Goal: Browse casually

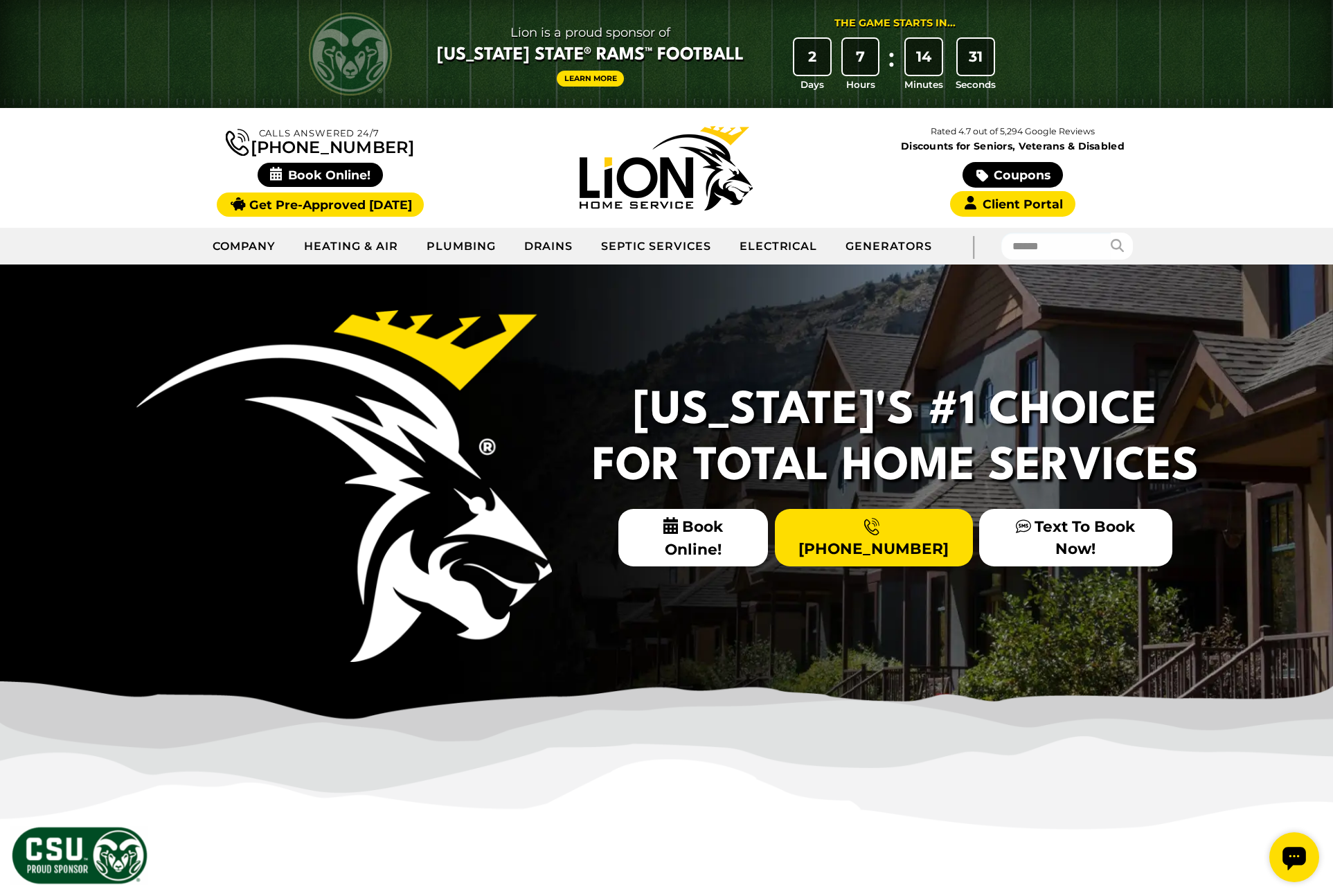
click at [558, 366] on div "[US_STATE]'s #1 Choice For Total Home Services Book Online! [PHONE_NUMBER] Text…" at bounding box center [667, 497] width 1108 height 465
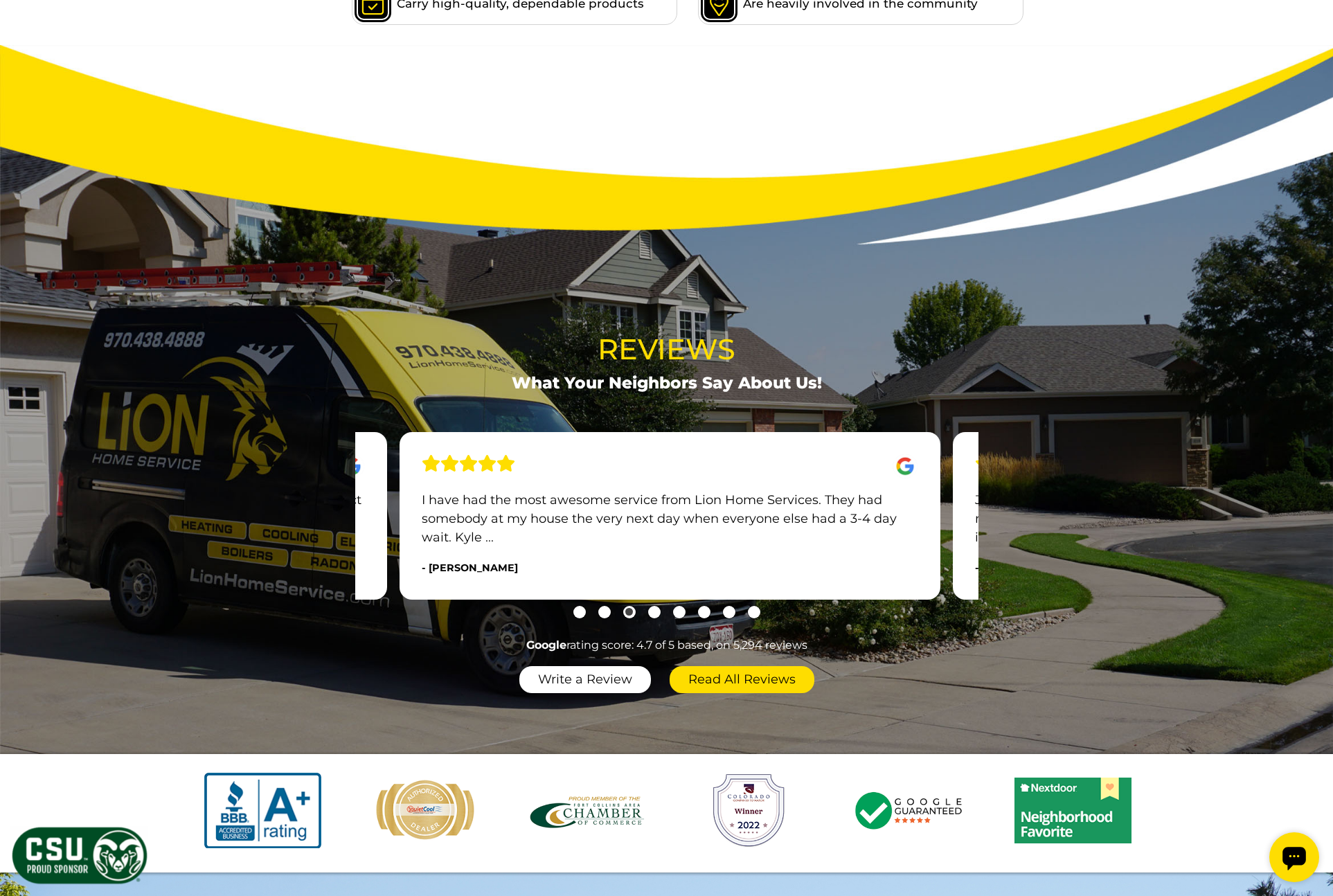
drag, startPoint x: 651, startPoint y: 614, endPoint x: 667, endPoint y: 615, distance: 16.0
click at [651, 614] on button "Go to slide 4" at bounding box center [654, 612] width 12 height 12
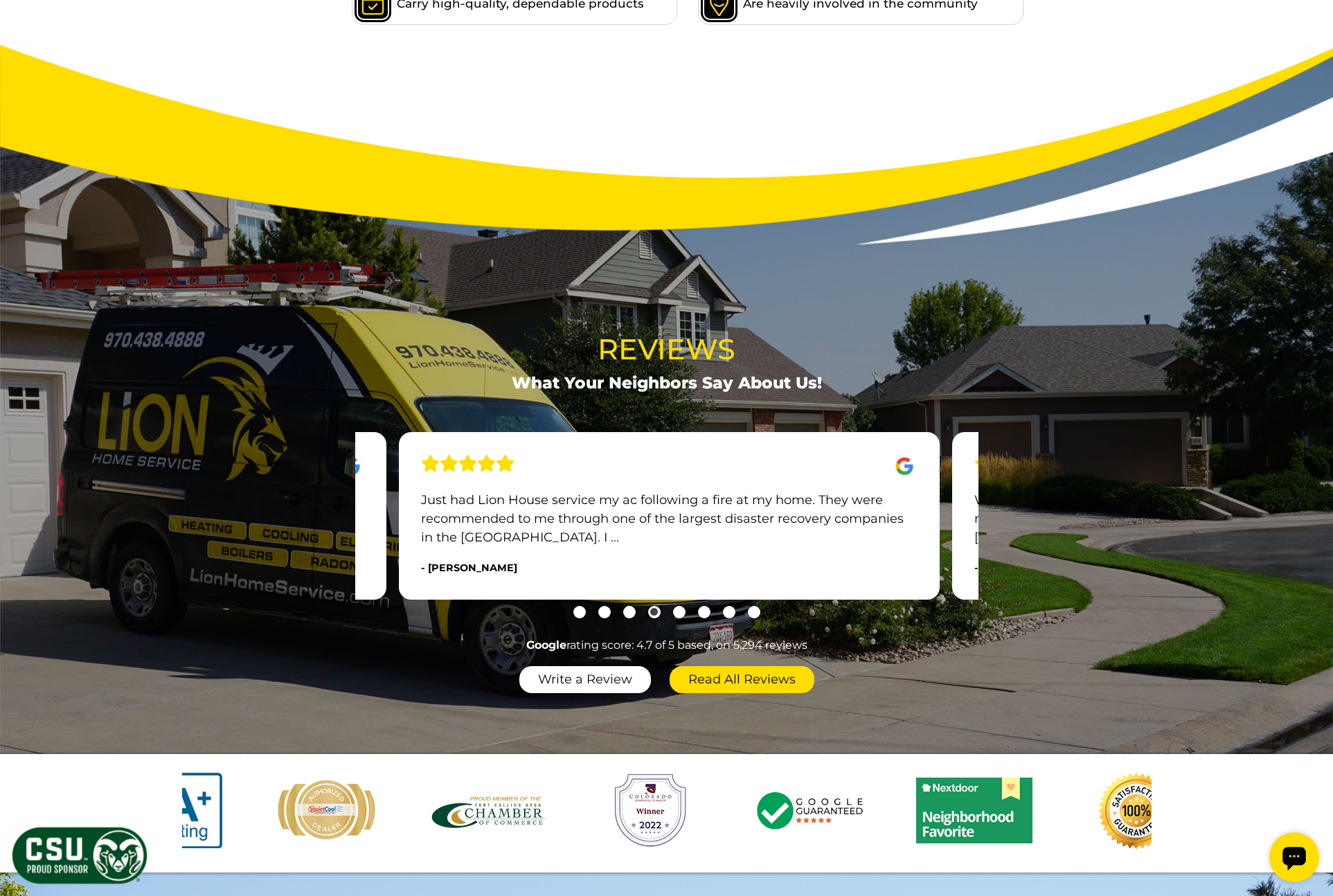
click at [676, 614] on button "Go to slide 5" at bounding box center [679, 612] width 12 height 12
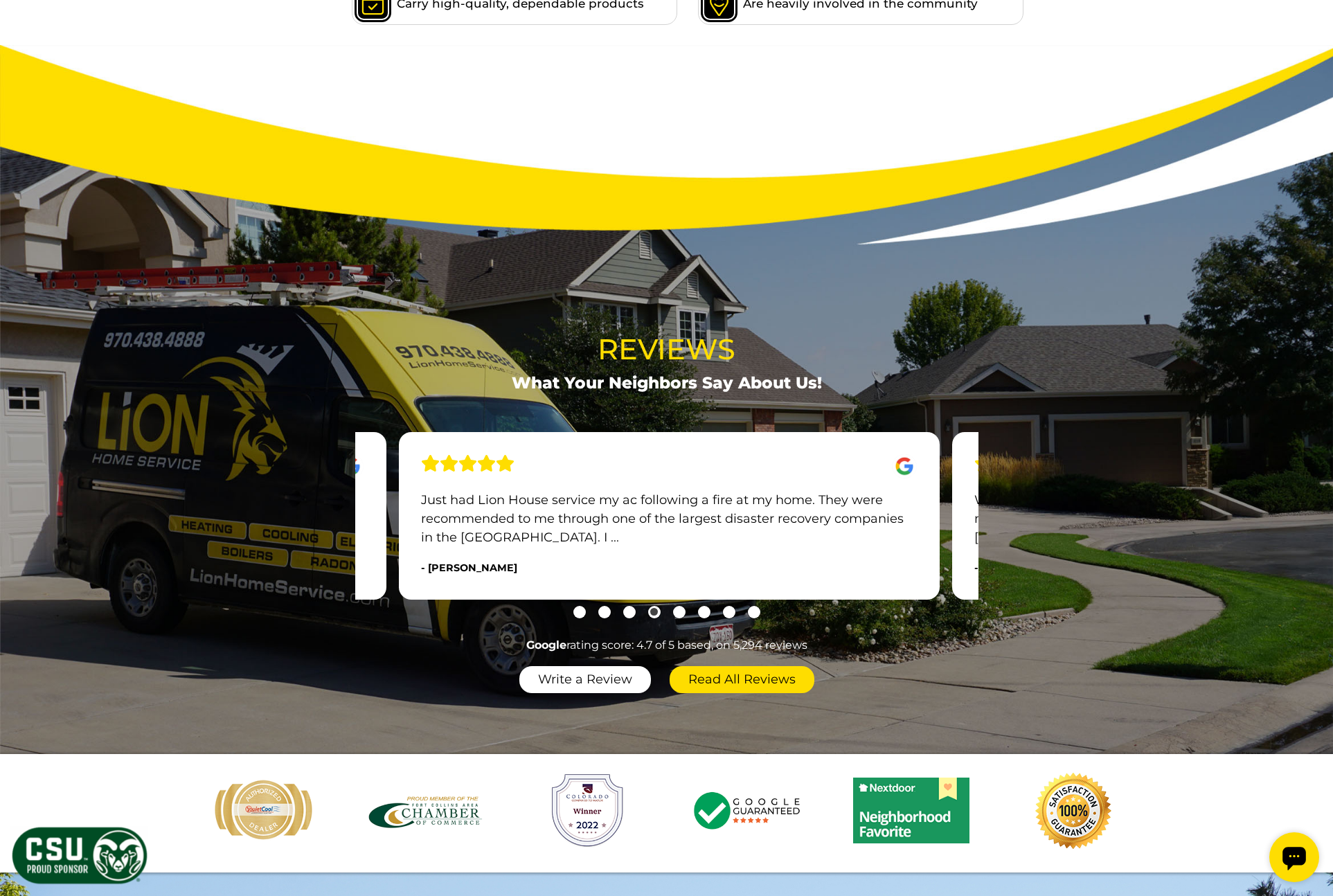
click at [705, 615] on button "Go to slide 6" at bounding box center [704, 612] width 12 height 12
click at [724, 615] on button "Go to slide 7" at bounding box center [729, 612] width 12 height 12
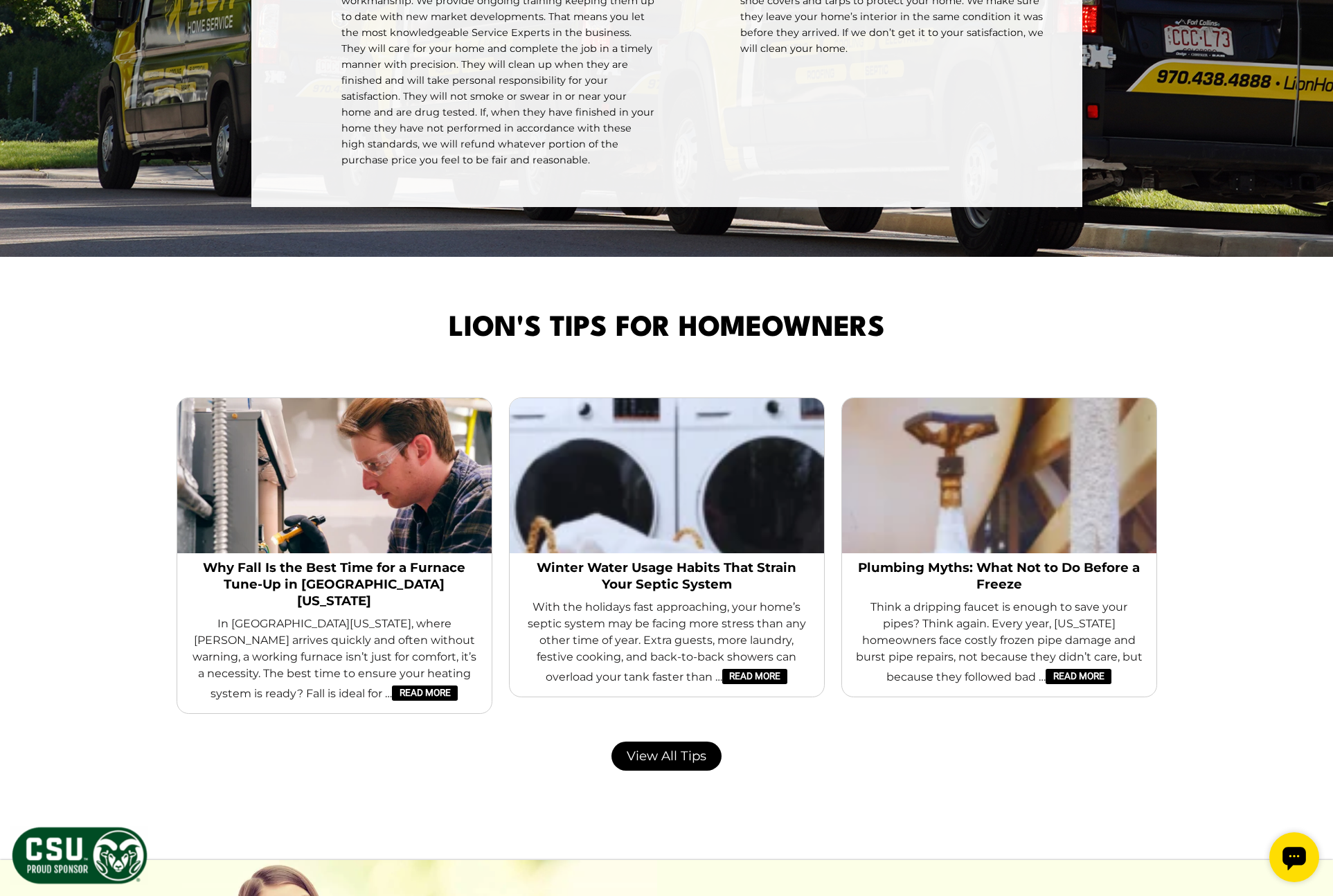
scroll to position [3104, 0]
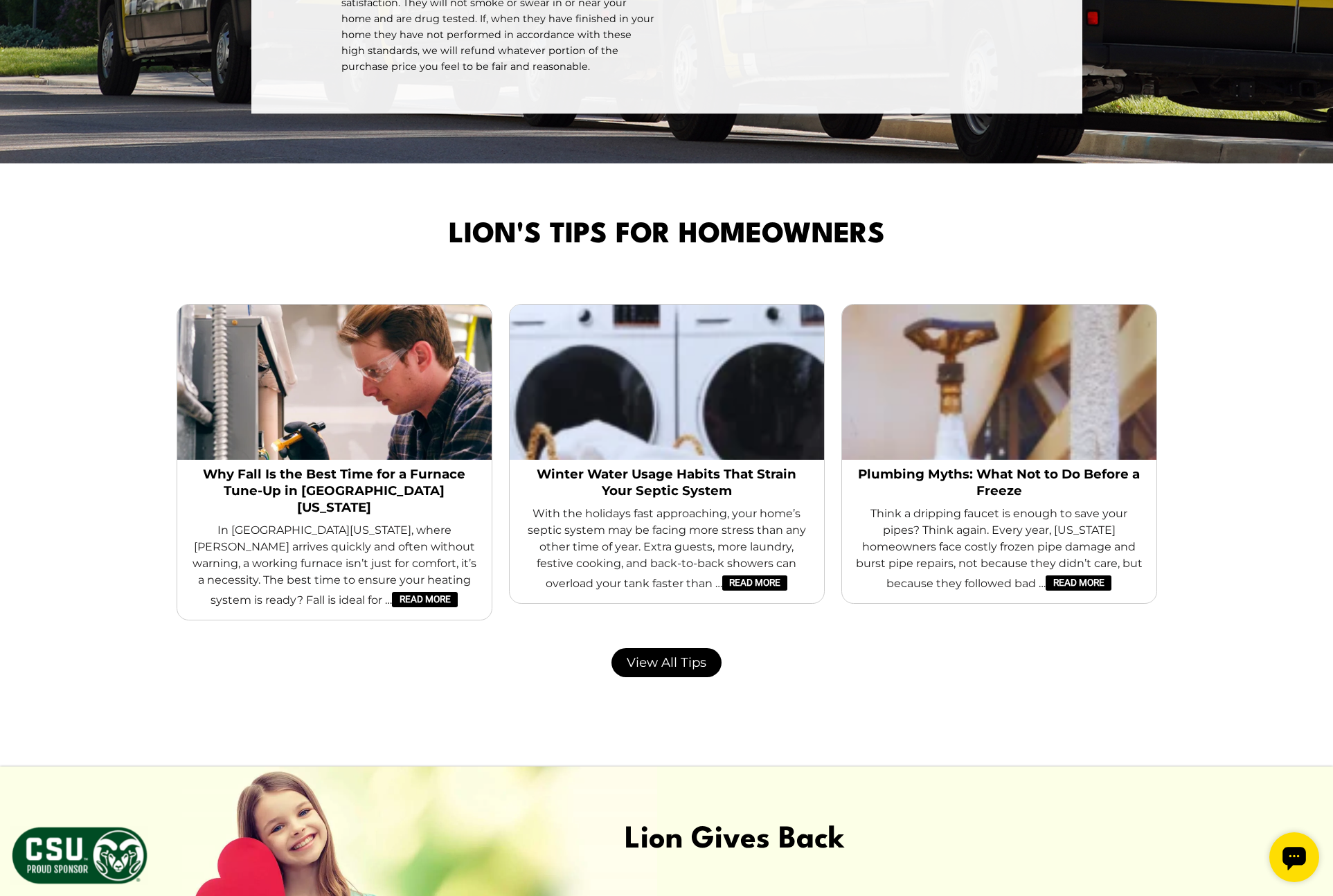
click at [514, 512] on div "Winter Water Usage Habits That Strain Your Septic System With the holidays fast…" at bounding box center [667, 531] width 315 height 143
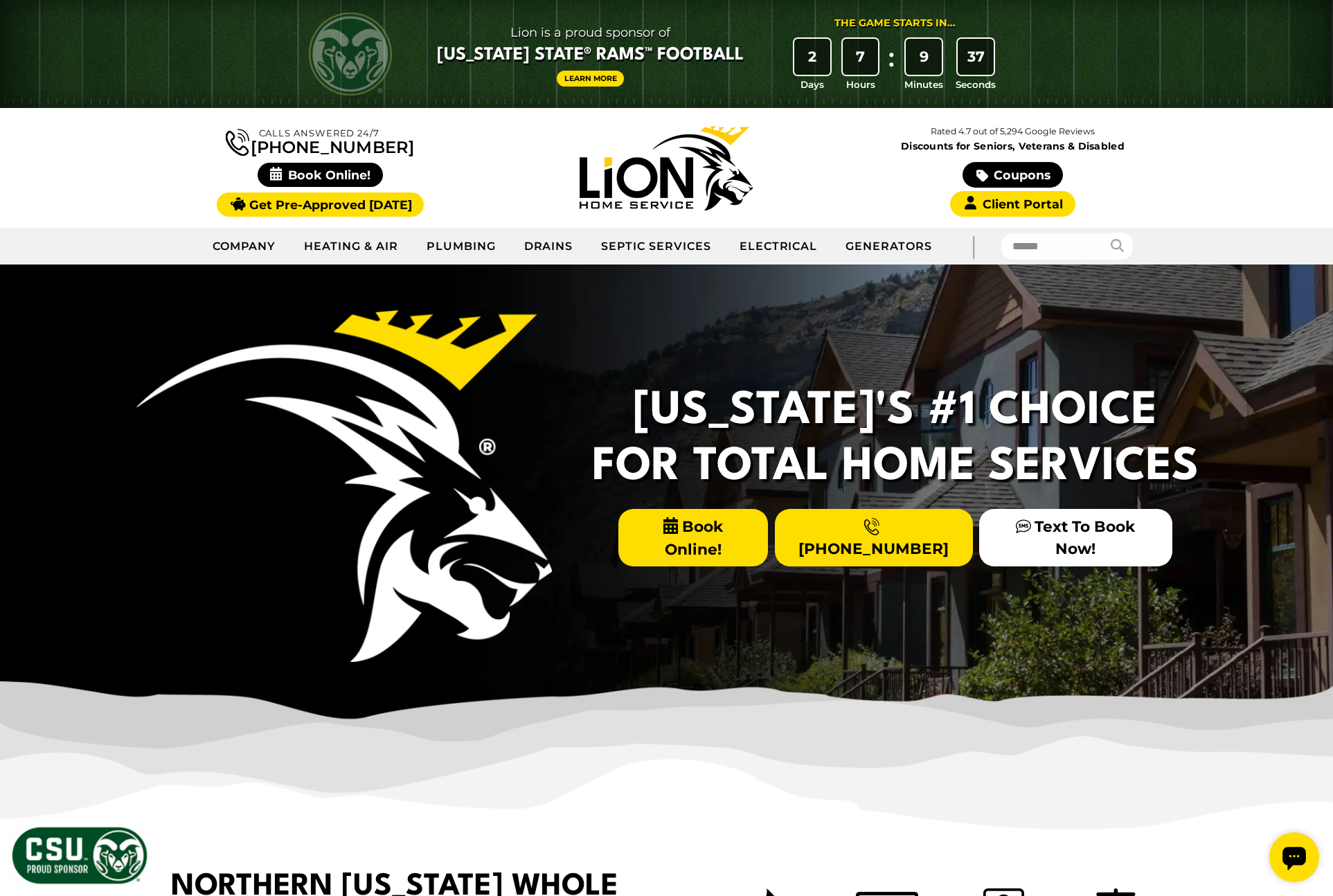
scroll to position [0, 0]
